Goal: Task Accomplishment & Management: Complete application form

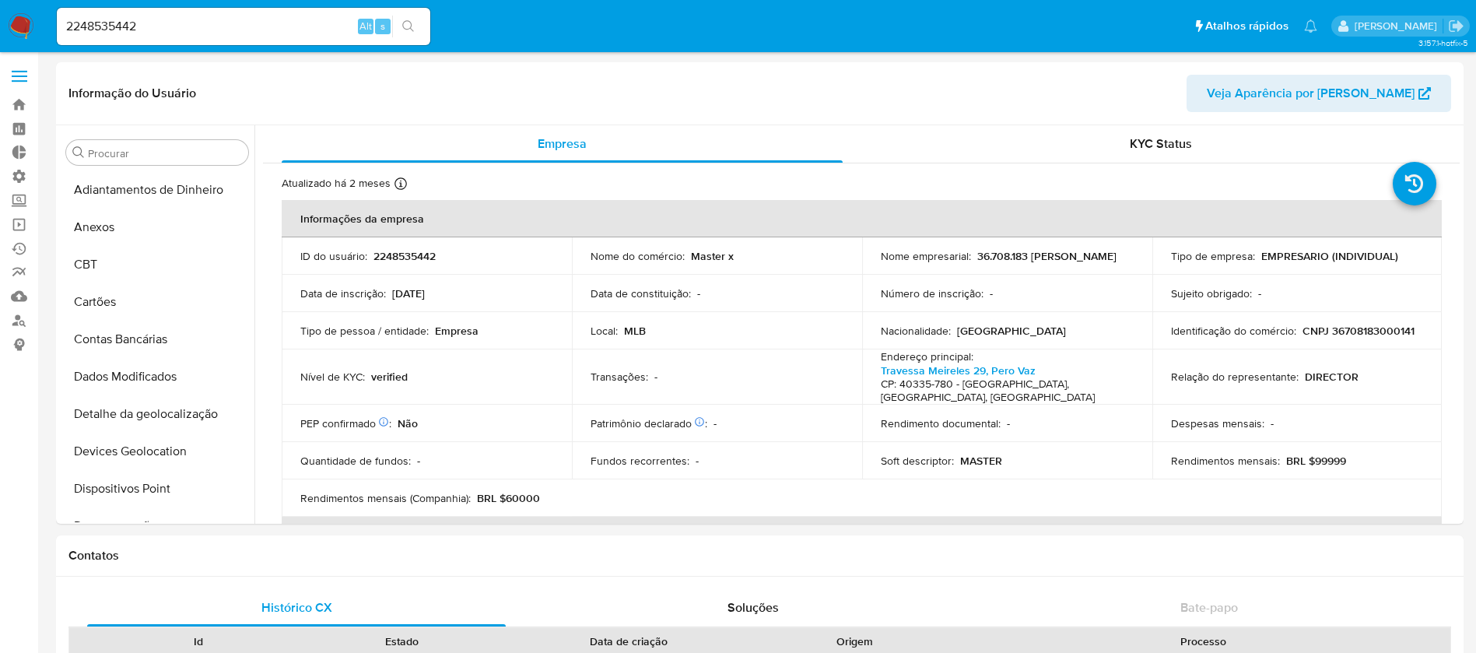
select select "10"
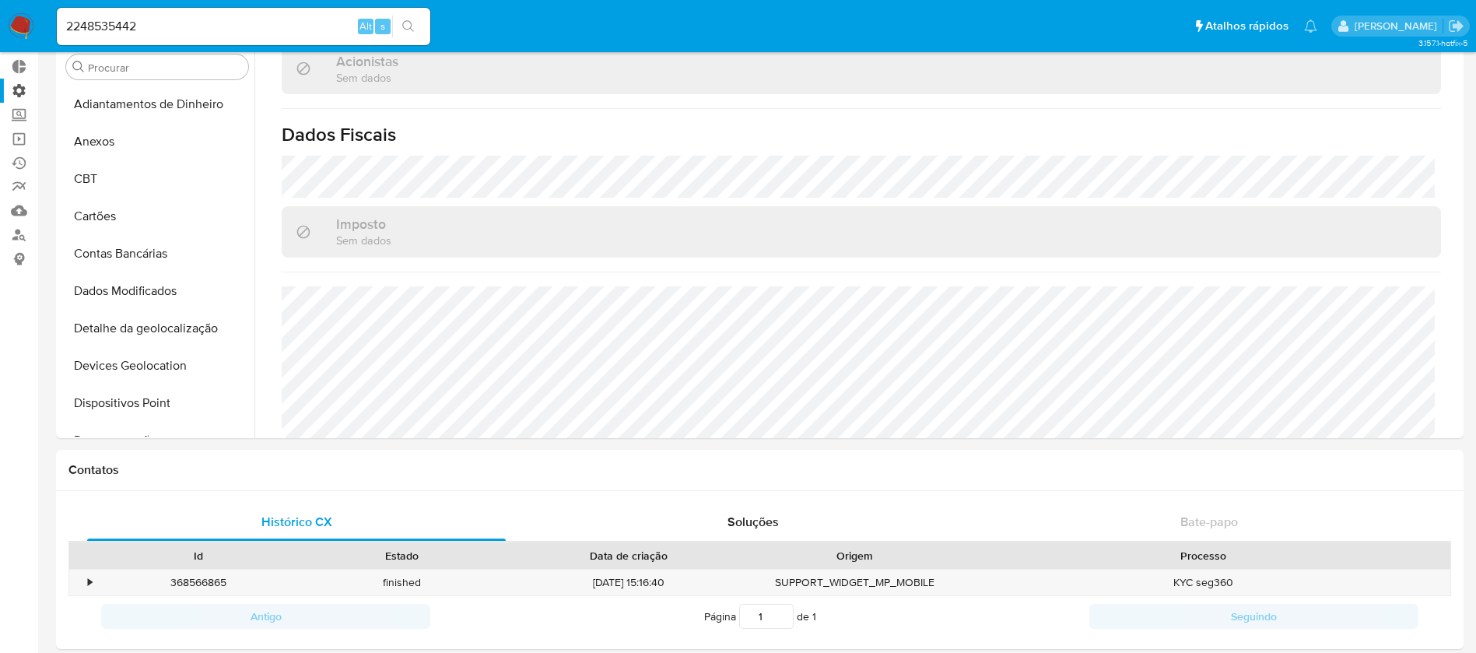
click at [23, 89] on label "Administração" at bounding box center [92, 91] width 185 height 24
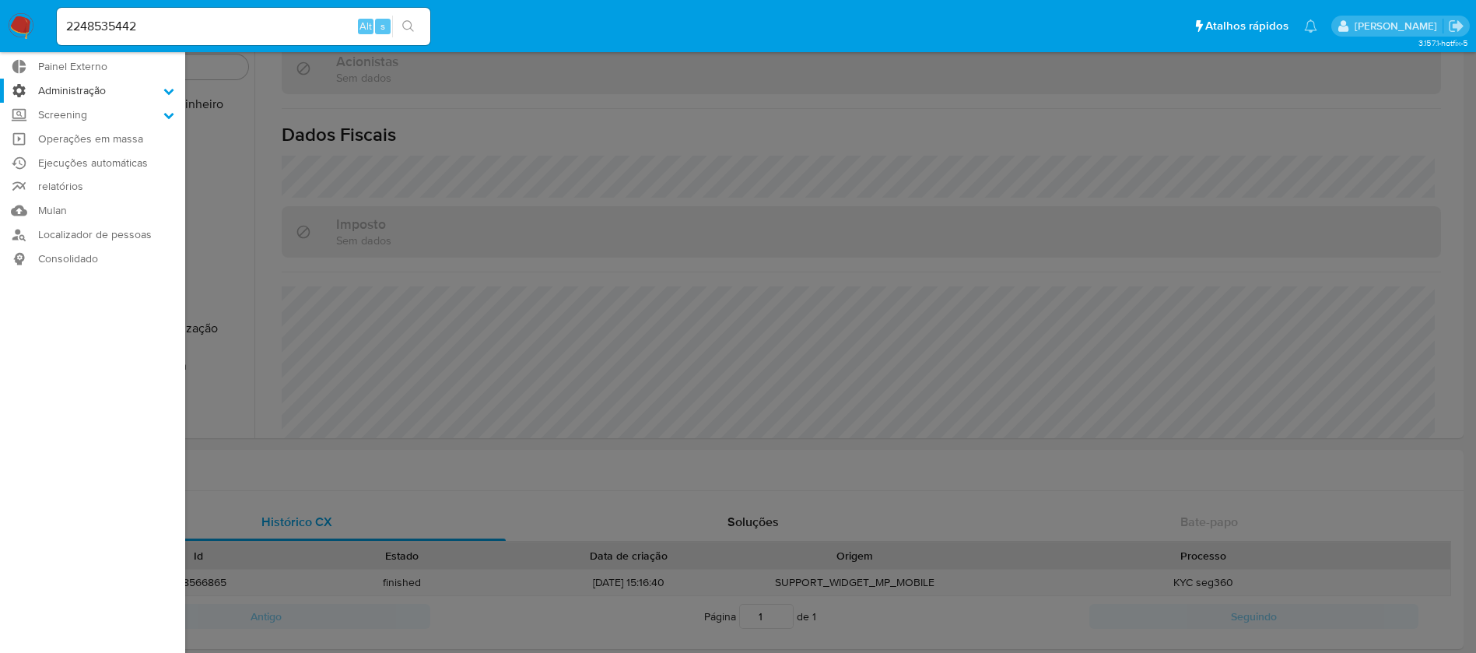
click at [0, 0] on input "Administração" at bounding box center [0, 0] width 0 height 0
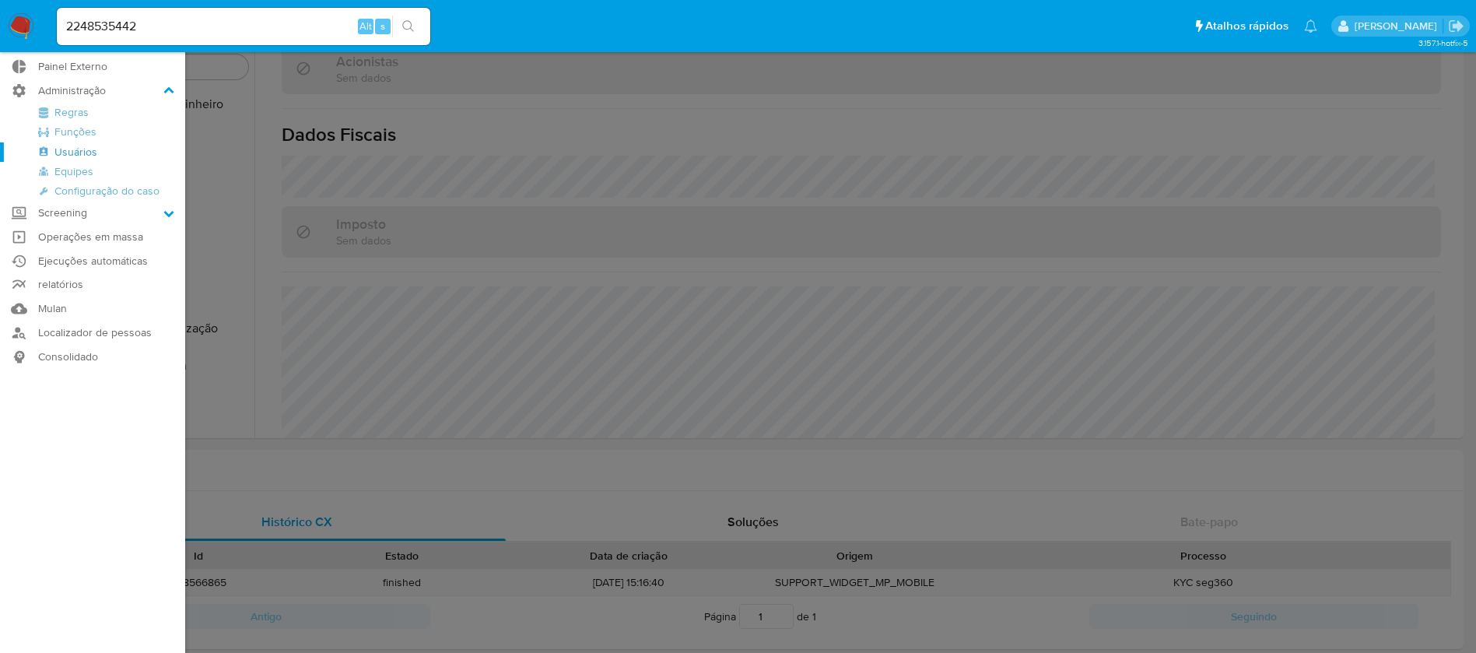
click at [79, 153] on link "Usuários" at bounding box center [92, 151] width 185 height 19
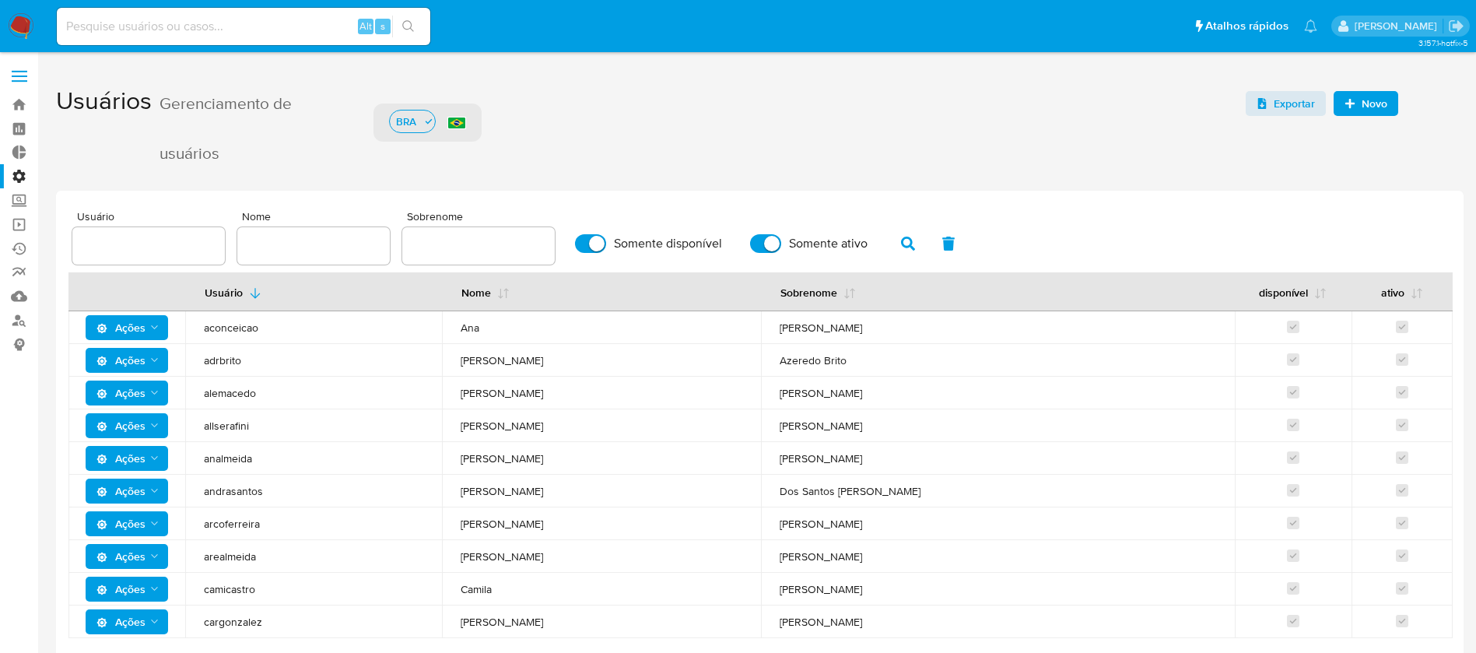
click at [1368, 103] on span "Novo" at bounding box center [1375, 103] width 26 height 25
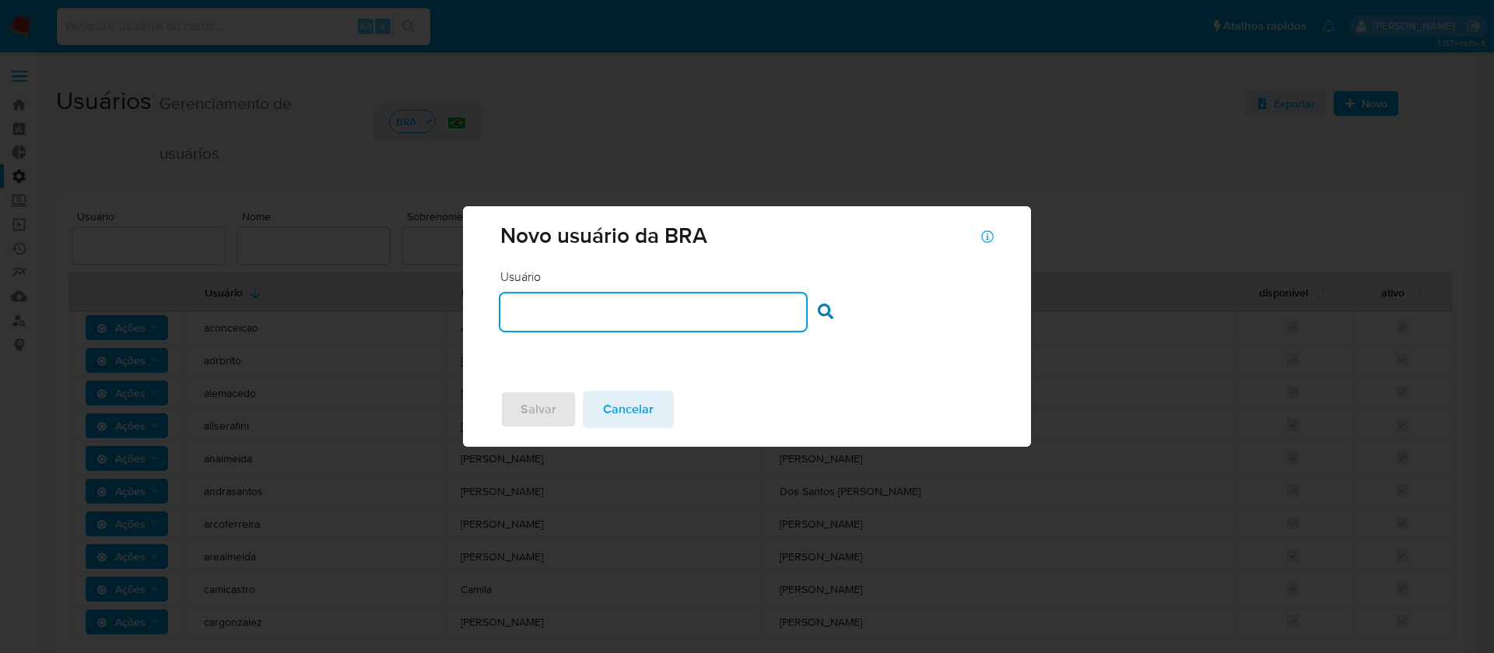
click at [628, 307] on input "text" at bounding box center [652, 312] width 305 height 20
type input "gpetenuci"
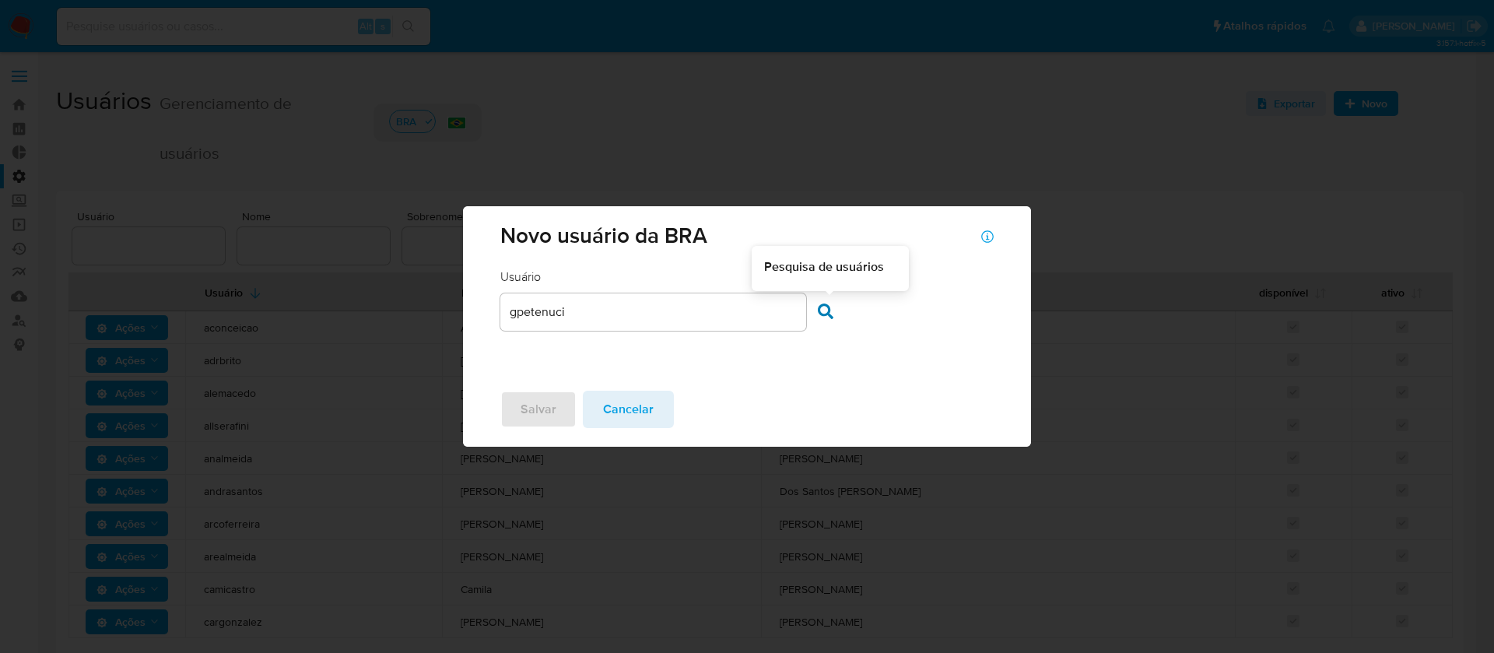
click at [823, 307] on icon at bounding box center [826, 312] width 16 height 16
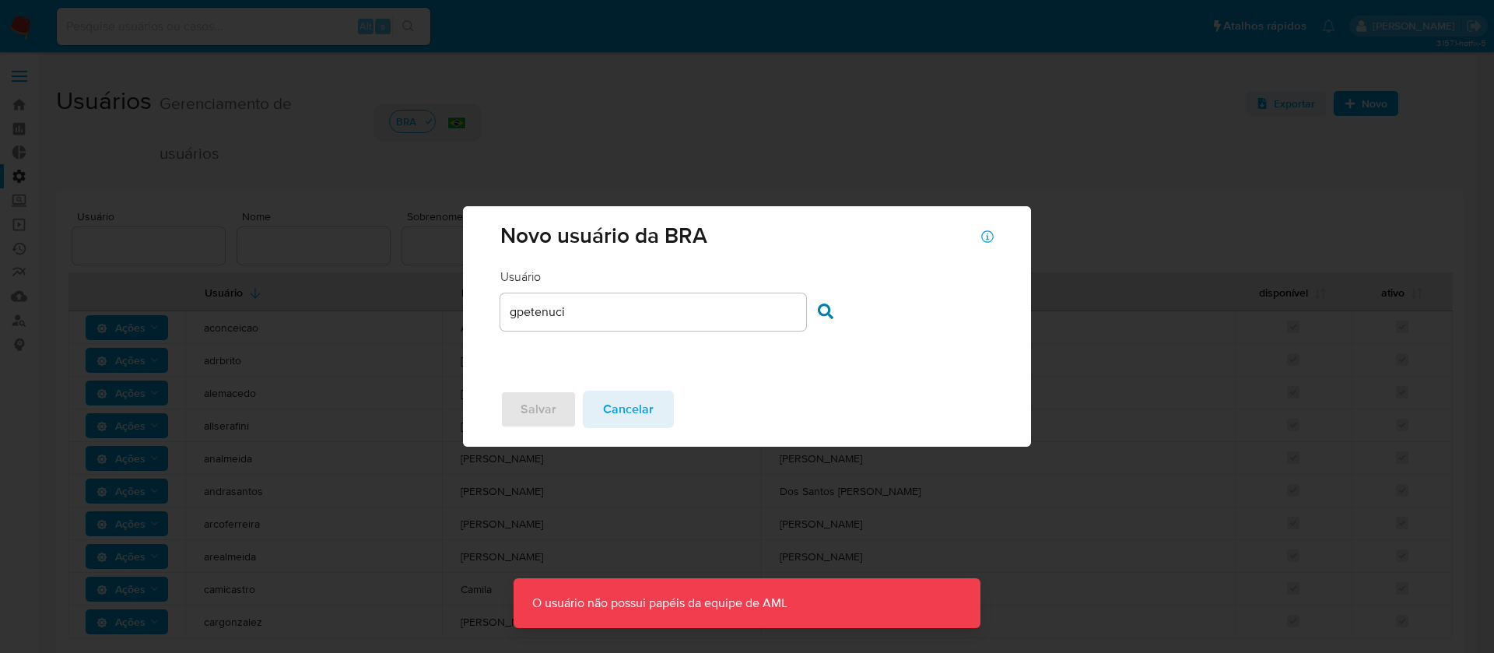
click at [628, 318] on input "gpetenuci" at bounding box center [652, 312] width 305 height 20
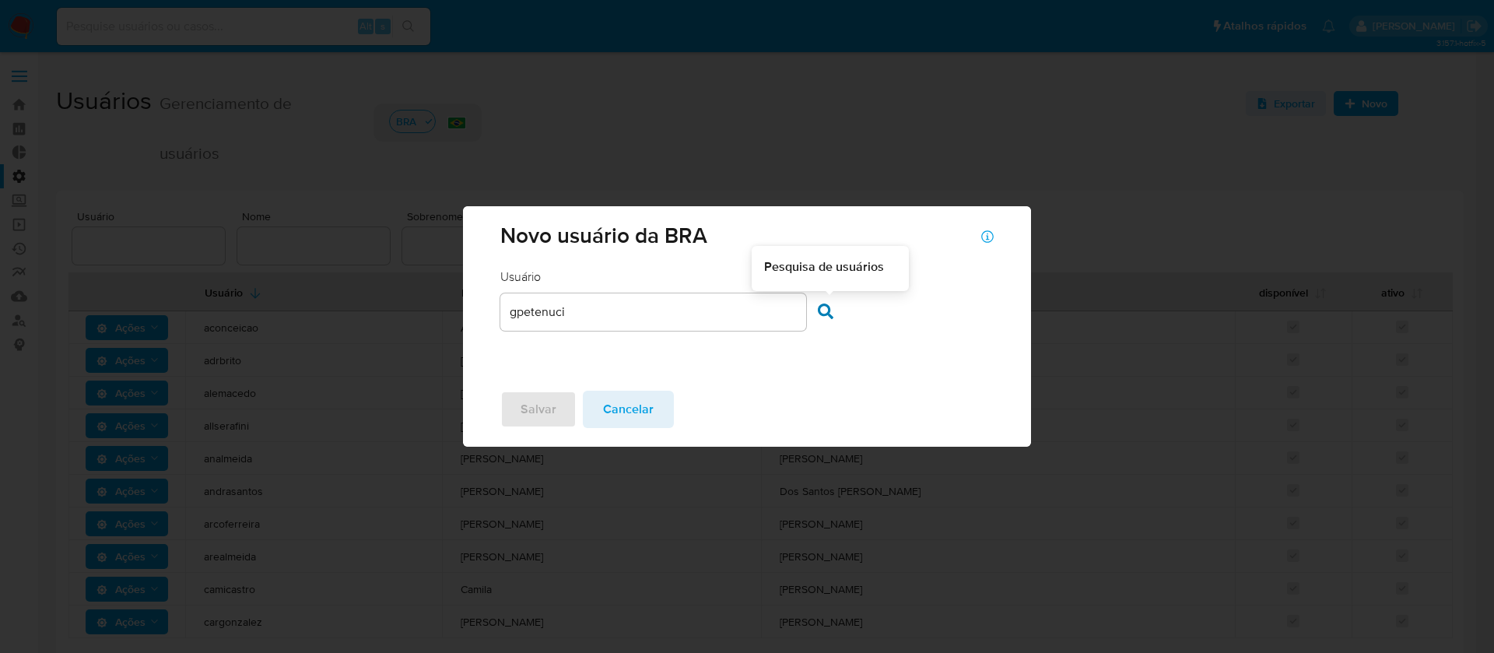
click at [823, 307] on icon at bounding box center [826, 312] width 16 height 16
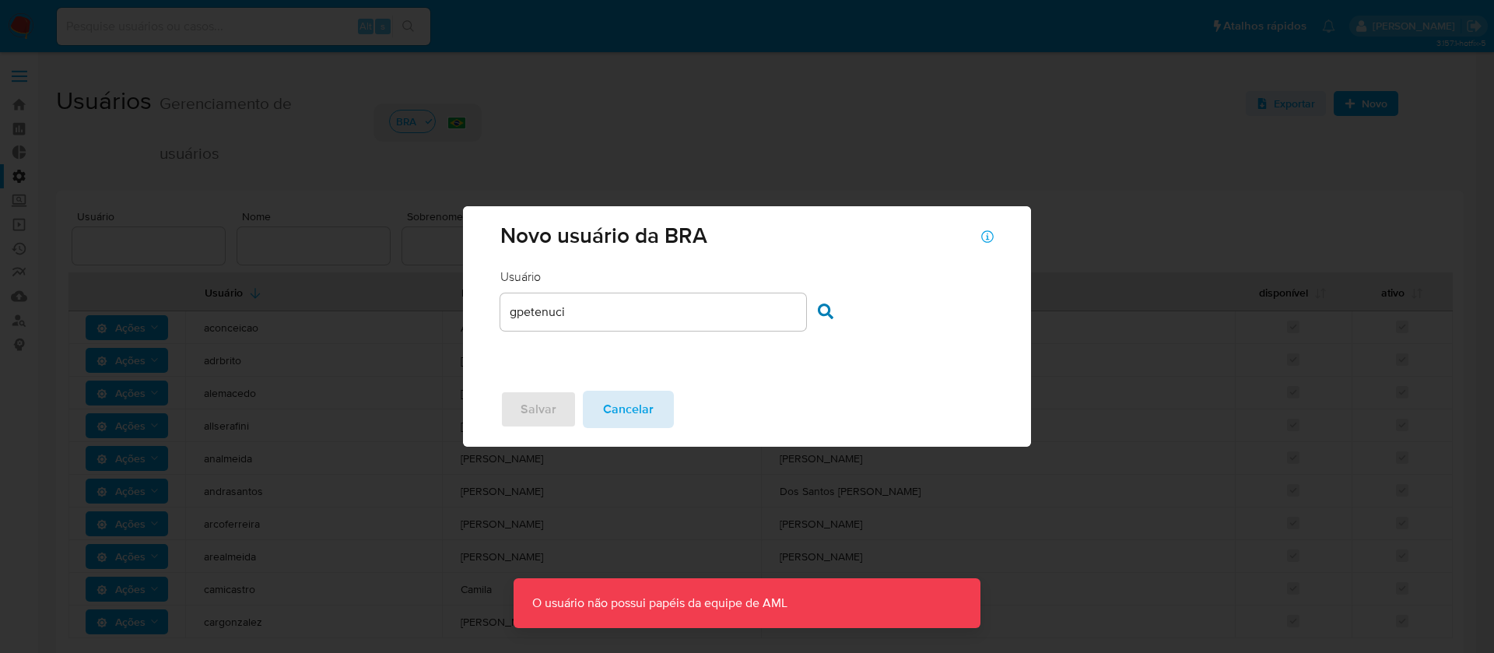
click at [597, 413] on button "Cancelar" at bounding box center [628, 409] width 91 height 37
